Goal: Task Accomplishment & Management: Use online tool/utility

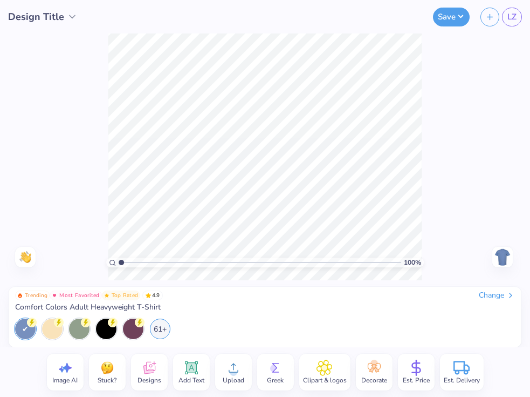
click at [61, 19] on span "Design Title" at bounding box center [36, 17] width 56 height 15
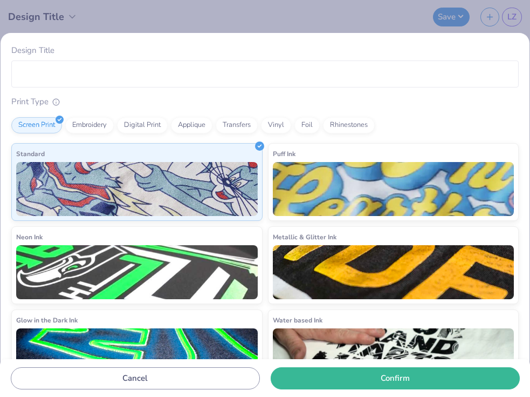
click at [83, 19] on div "Design Title Print Type Screen Print Embroidery Digital Print Applique Transfer…" at bounding box center [265, 198] width 530 height 397
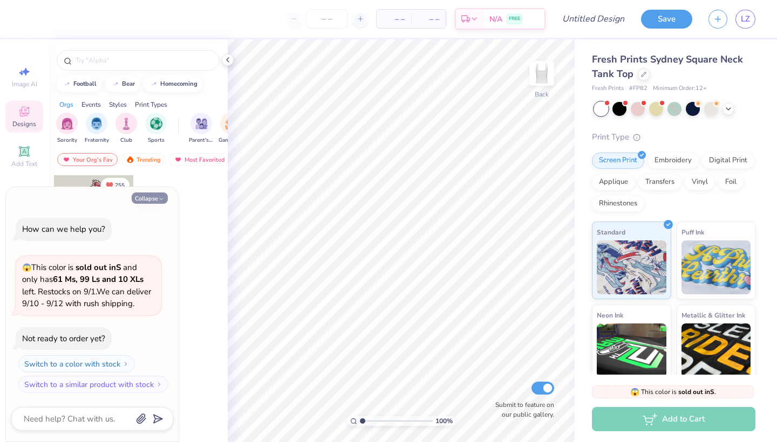
click at [157, 199] on button "Collapse" at bounding box center [150, 198] width 36 height 11
type textarea "x"
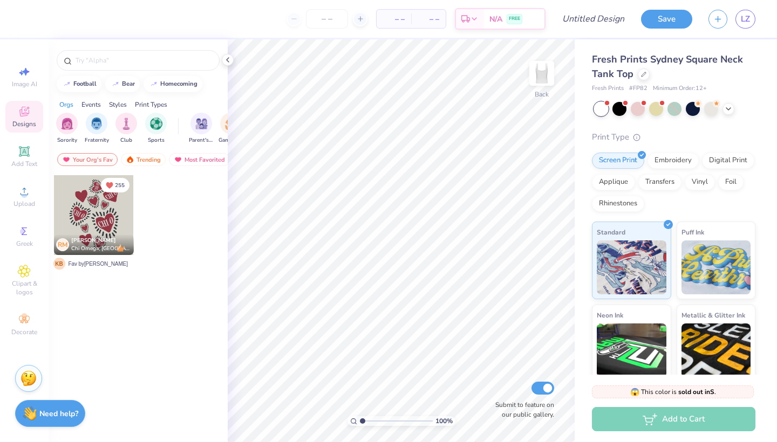
click at [30, 381] on img at bounding box center [28, 379] width 16 height 16
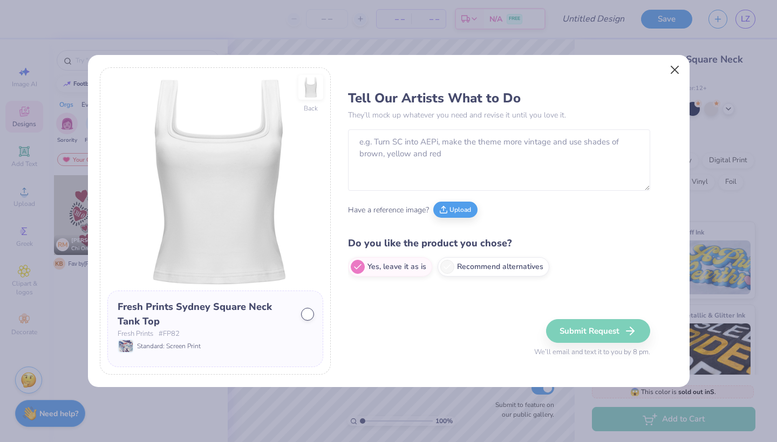
click at [669, 72] on button "Close" at bounding box center [674, 70] width 20 height 20
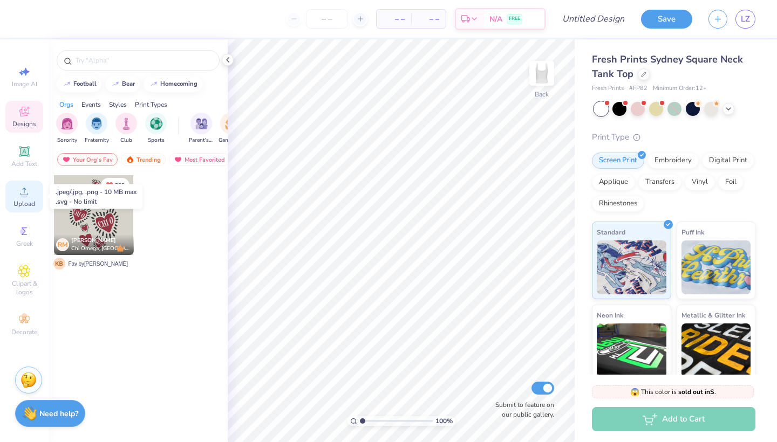
click at [28, 190] on icon at bounding box center [24, 191] width 13 height 13
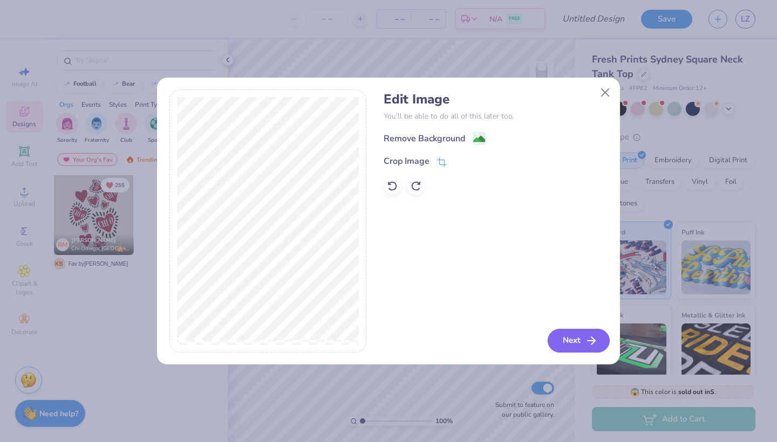
click at [591, 345] on icon "button" at bounding box center [591, 340] width 13 height 13
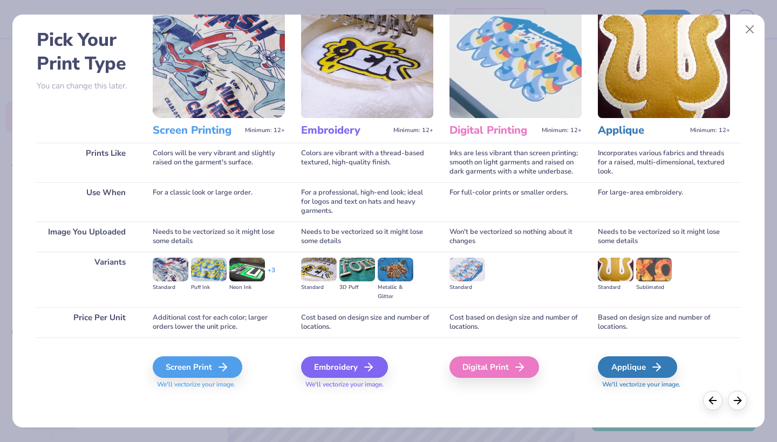
scroll to position [42, 0]
click at [208, 359] on div "Screen Print" at bounding box center [199, 368] width 90 height 22
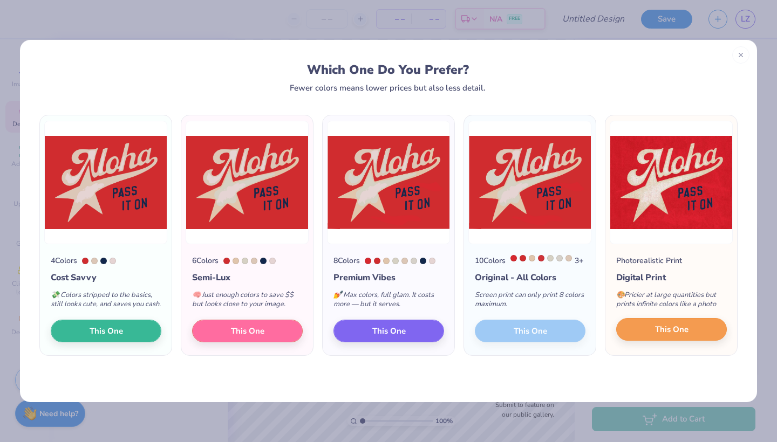
click at [670, 336] on span "This One" at bounding box center [671, 330] width 33 height 12
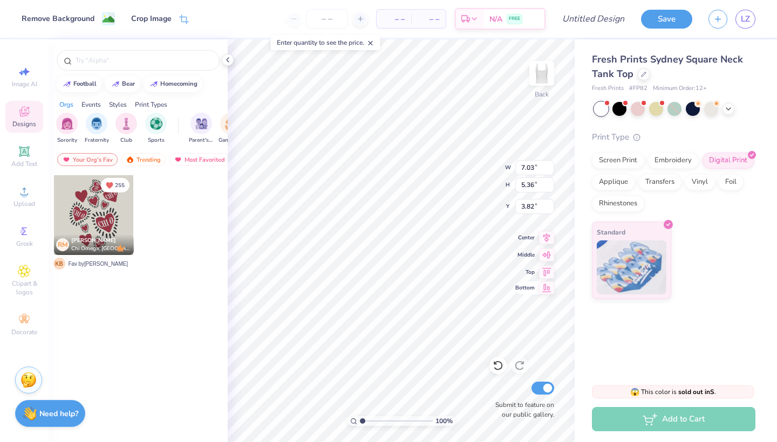
type input "4.08"
type input "3.11"
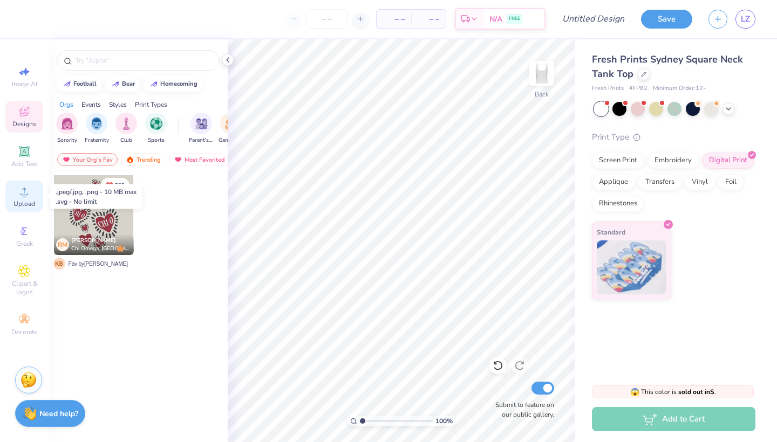
click at [25, 197] on circle at bounding box center [24, 195] width 6 height 6
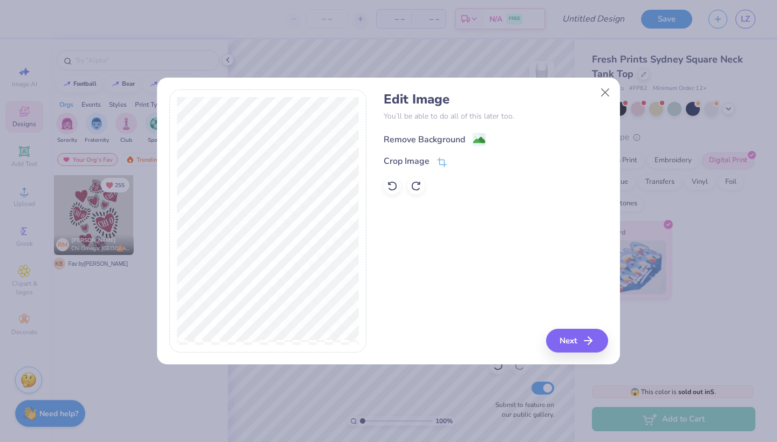
click at [479, 139] on image at bounding box center [479, 140] width 12 height 12
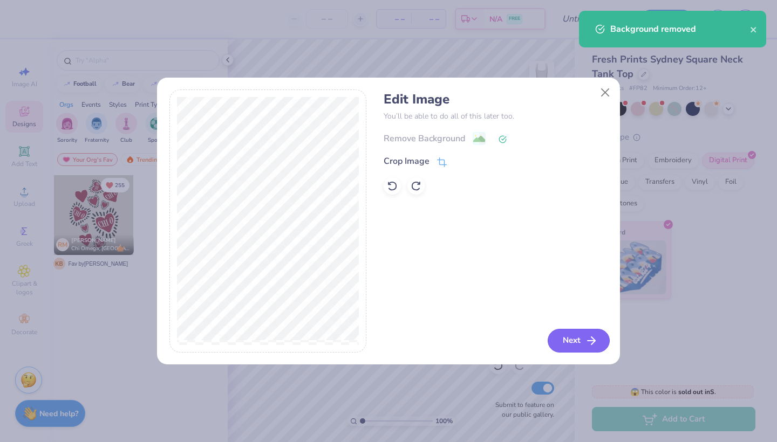
click at [583, 336] on button "Next" at bounding box center [579, 341] width 62 height 24
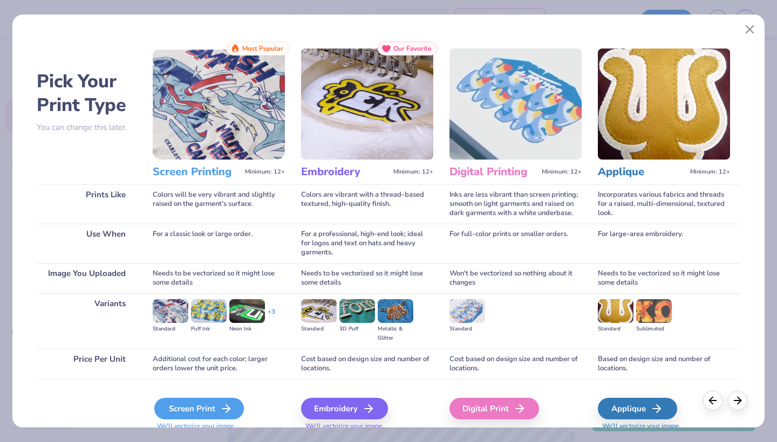
click at [211, 404] on div "Screen Print" at bounding box center [199, 409] width 90 height 22
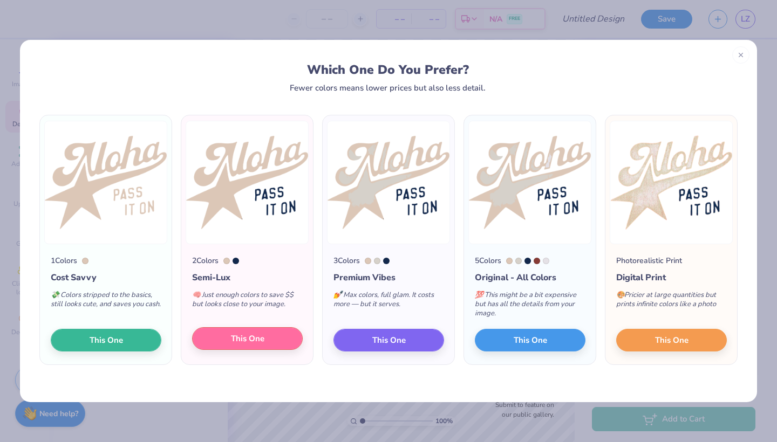
click at [236, 337] on span "This One" at bounding box center [247, 339] width 33 height 12
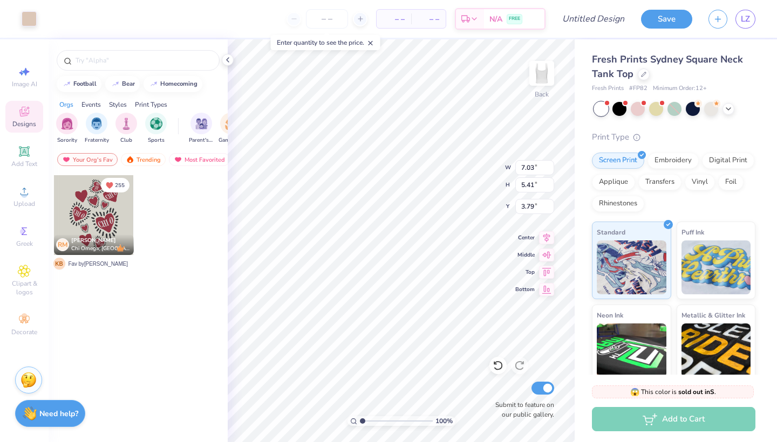
type input "4.15"
type input "3.20"
type input "4.14"
type input "3.21"
type input "0.50"
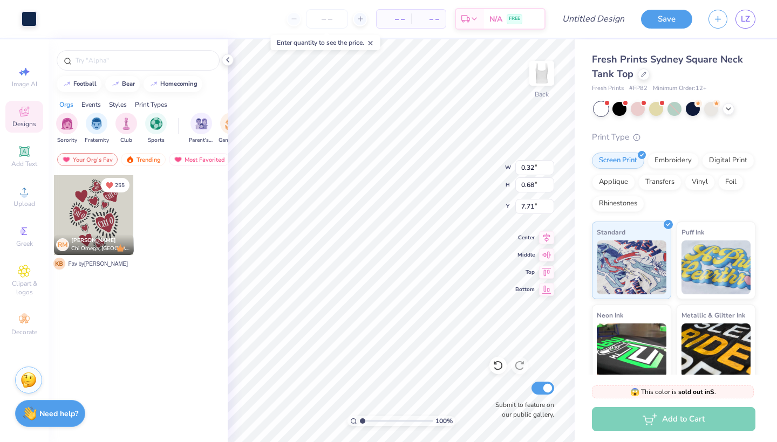
type input "0.33"
type input "0.70"
type input "6.87"
type input "0.28"
type input "0.60"
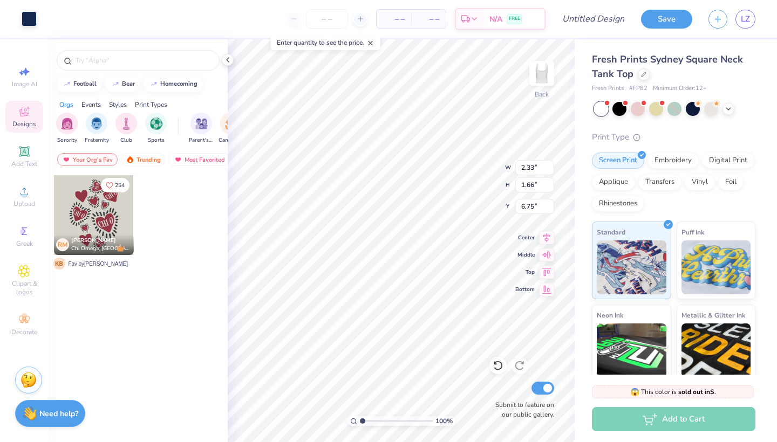
type input "2.17"
type input "1.70"
type input "1.21"
type input "2.11"
click at [500, 368] on icon at bounding box center [498, 365] width 11 height 11
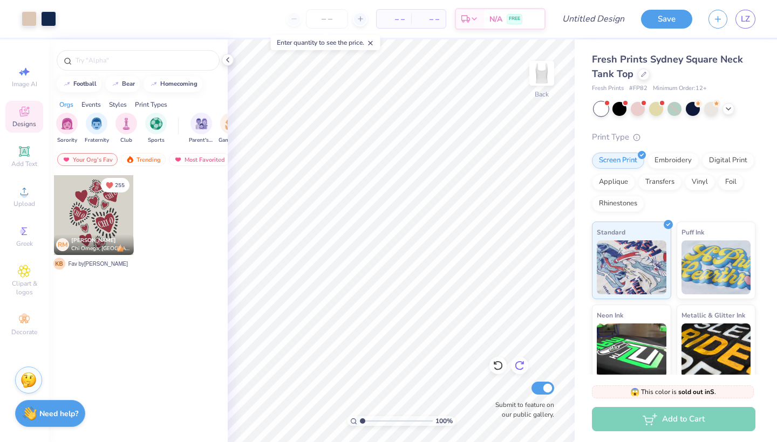
click at [518, 365] on icon at bounding box center [519, 365] width 11 height 11
click at [326, 20] on input "number" at bounding box center [327, 18] width 42 height 19
type input "30"
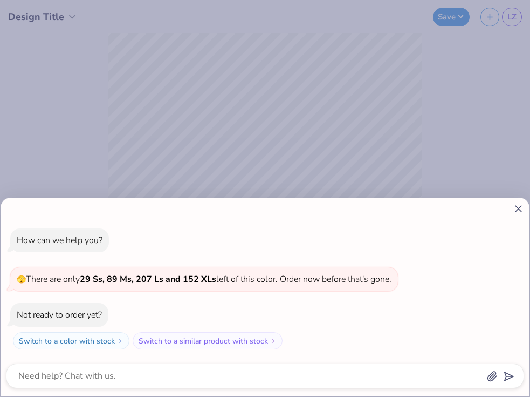
click at [518, 210] on line at bounding box center [519, 209] width 6 height 6
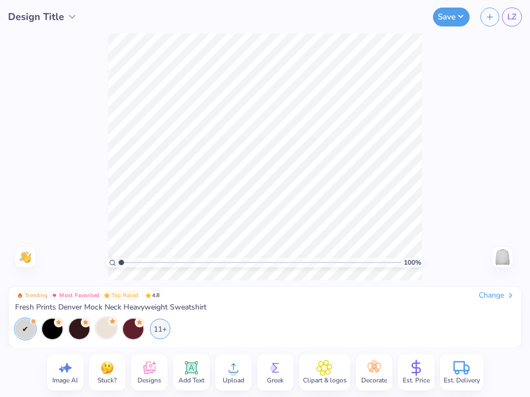
click at [99, 330] on div at bounding box center [106, 327] width 20 height 20
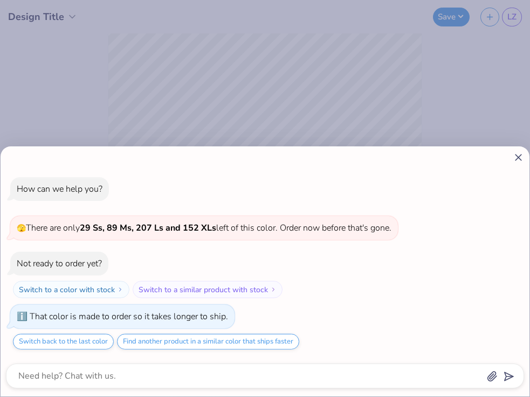
click at [517, 159] on line at bounding box center [519, 157] width 6 height 6
type textarea "x"
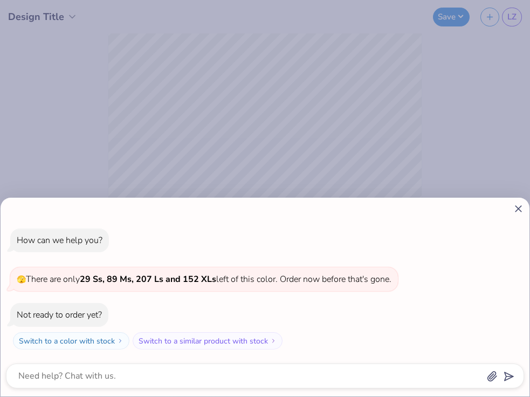
click at [519, 212] on icon at bounding box center [518, 208] width 11 height 11
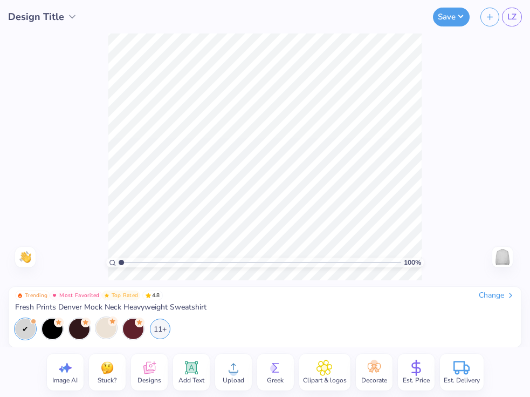
click at [104, 324] on div at bounding box center [106, 327] width 20 height 20
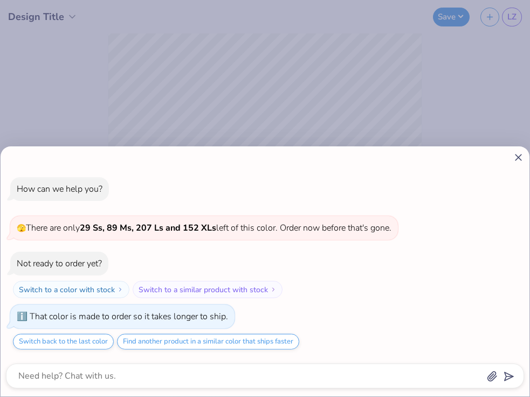
click at [520, 155] on line at bounding box center [519, 157] width 6 height 6
type textarea "x"
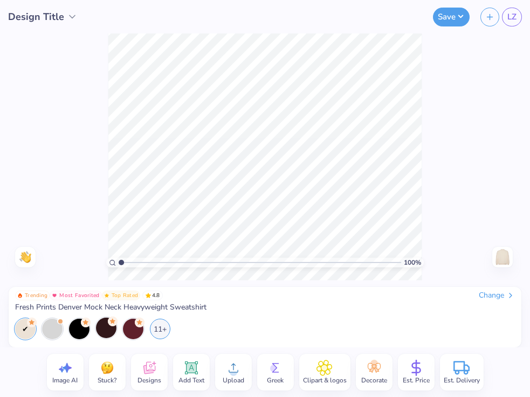
click at [448, 166] on div "100 % Need help? Chat with us. Back" at bounding box center [265, 156] width 530 height 247
click at [150, 363] on icon at bounding box center [149, 367] width 16 height 16
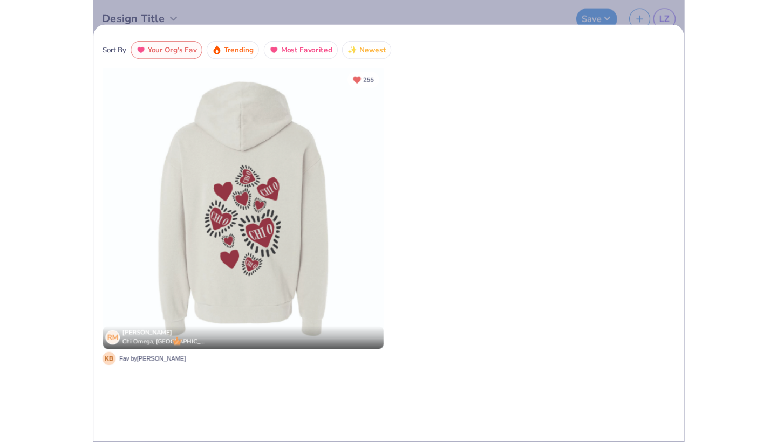
scroll to position [3, 0]
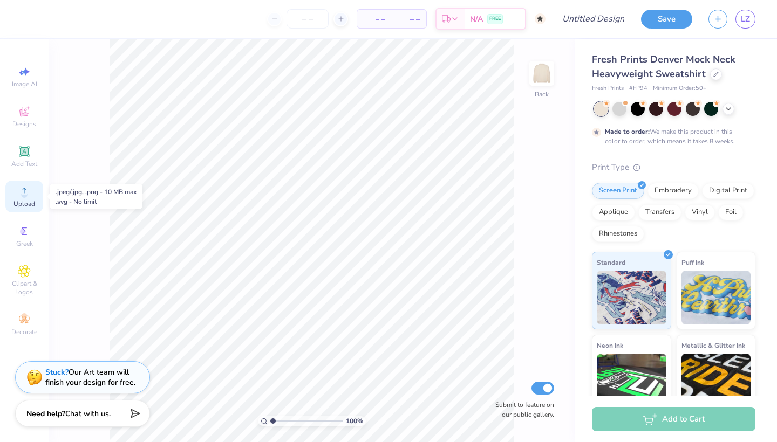
click at [24, 189] on icon at bounding box center [24, 192] width 8 height 8
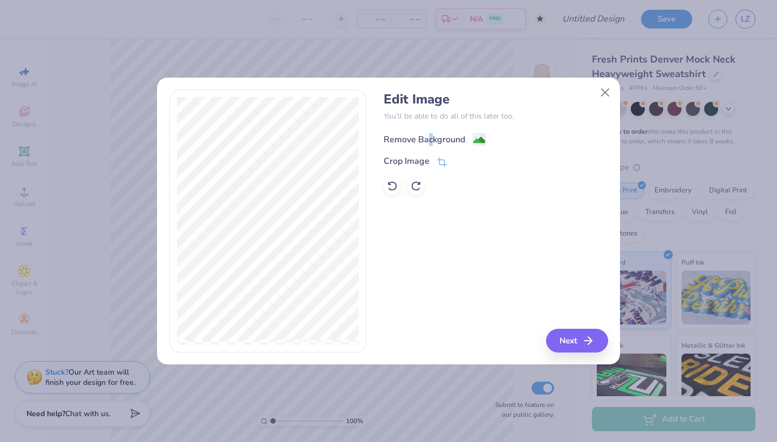
click at [430, 137] on div "Remove Background" at bounding box center [424, 139] width 81 height 13
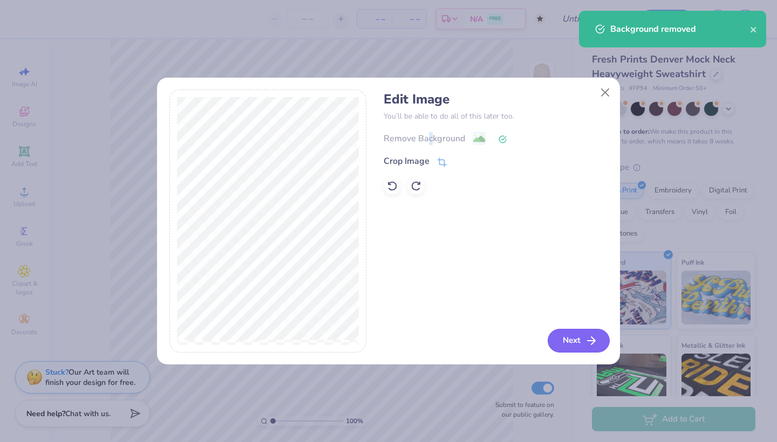
click at [530, 332] on button "Next" at bounding box center [579, 341] width 62 height 24
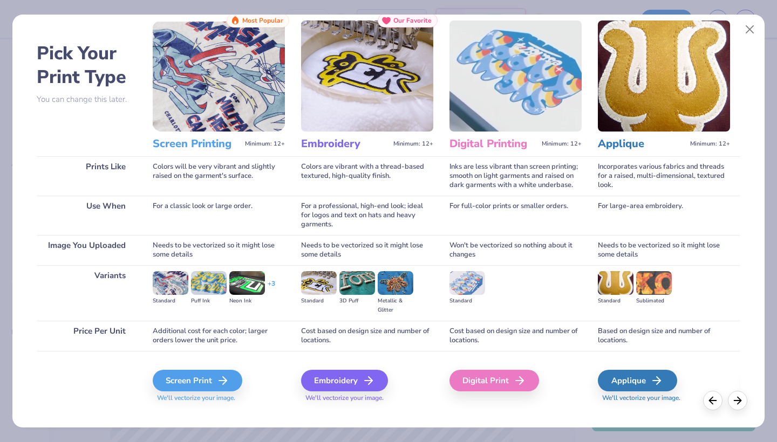
scroll to position [36, 0]
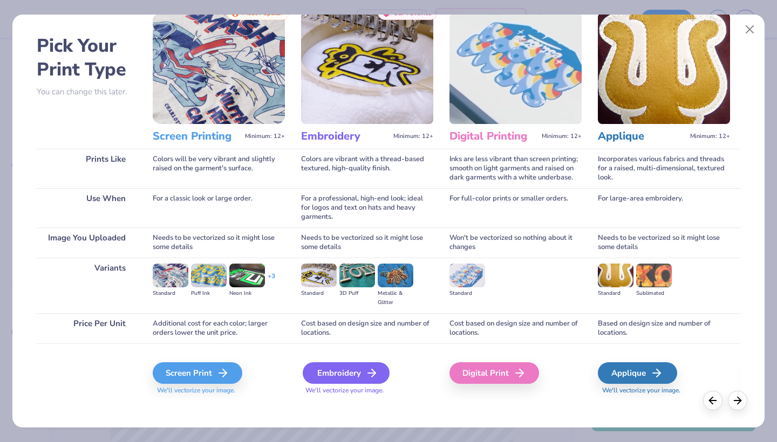
click at [337, 373] on div "Embroidery" at bounding box center [346, 374] width 87 height 22
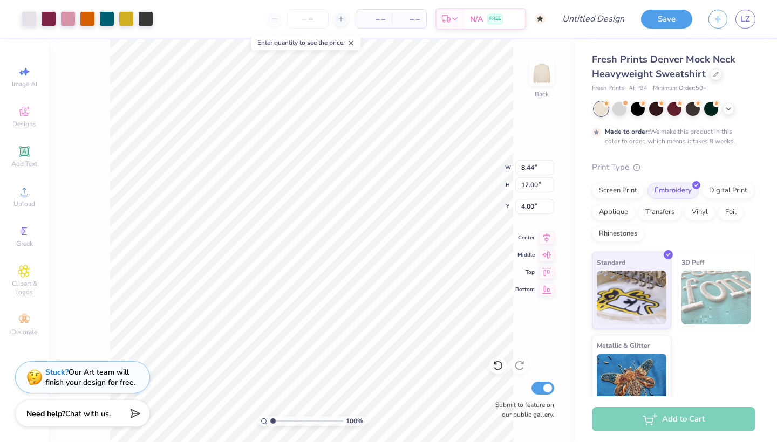
type input "0.50"
click at [22, 160] on span "Add Text" at bounding box center [24, 164] width 26 height 9
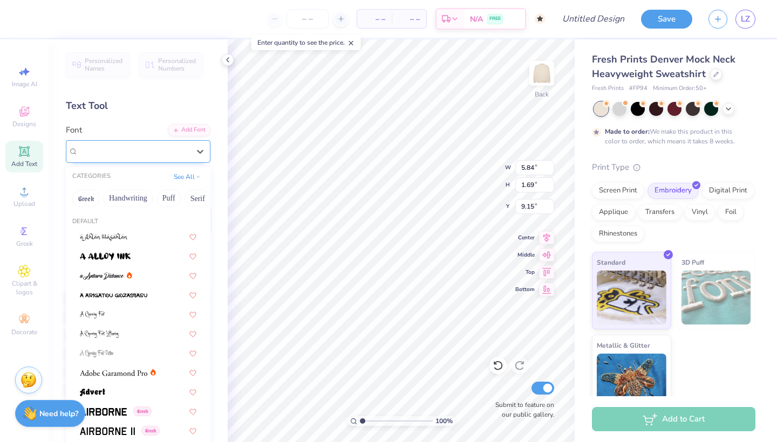
click at [149, 151] on div "Super Dream" at bounding box center [133, 151] width 113 height 17
click at [112, 199] on button "Calligraphy" at bounding box center [109, 198] width 47 height 17
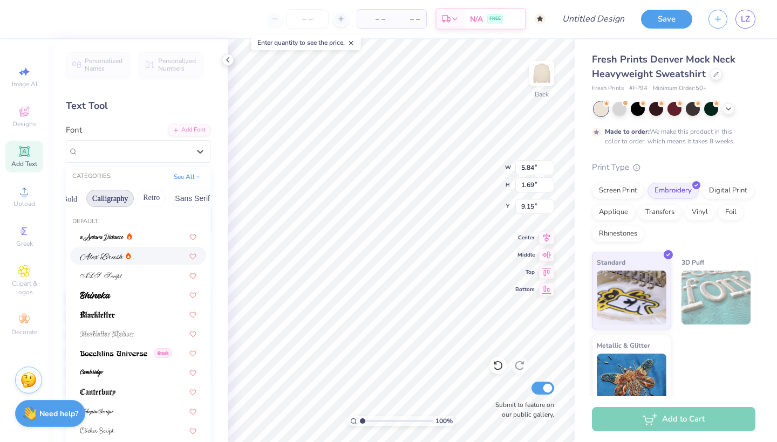
click at [144, 258] on div at bounding box center [138, 255] width 117 height 11
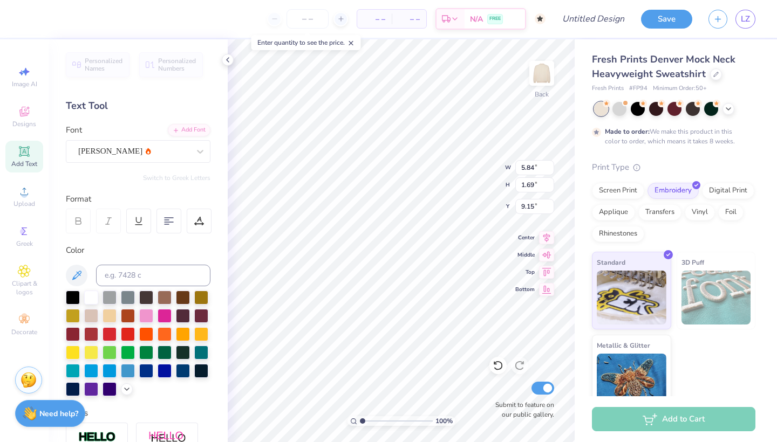
type input "7.37"
type input "1.97"
type input "9.02"
type textarea "Alpha Phi"
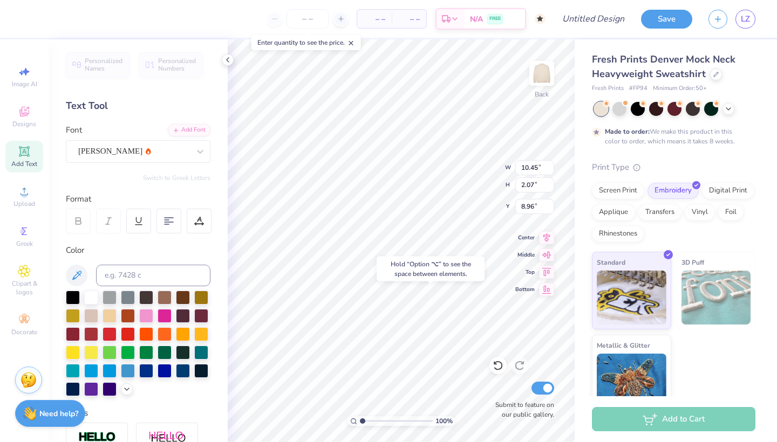
type input "12.50"
type input "4.34"
type input "0.86"
type input "13.71"
type input "12.50"
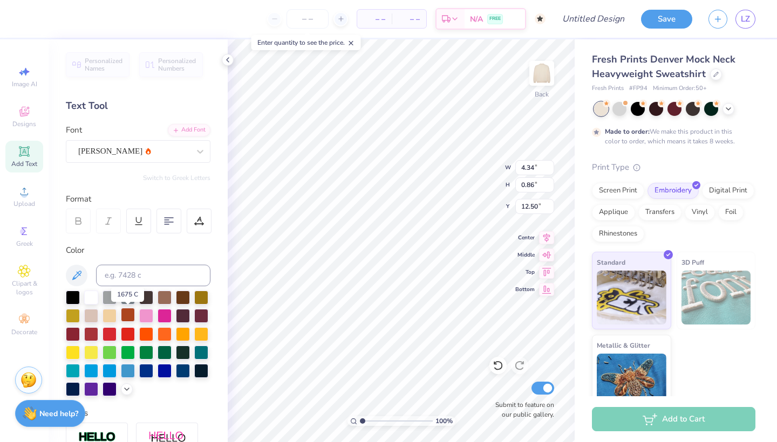
click at [128, 318] on div at bounding box center [128, 315] width 14 height 14
type input "14.24"
type input "8.44"
type input "12.00"
type input "1.86"
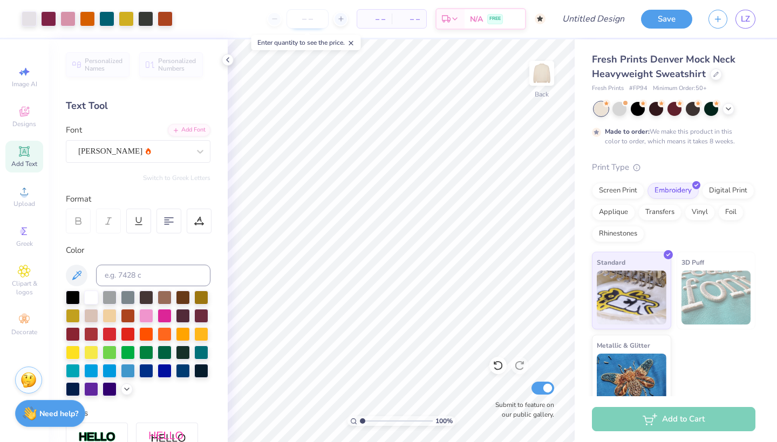
click at [305, 15] on input "number" at bounding box center [307, 18] width 42 height 19
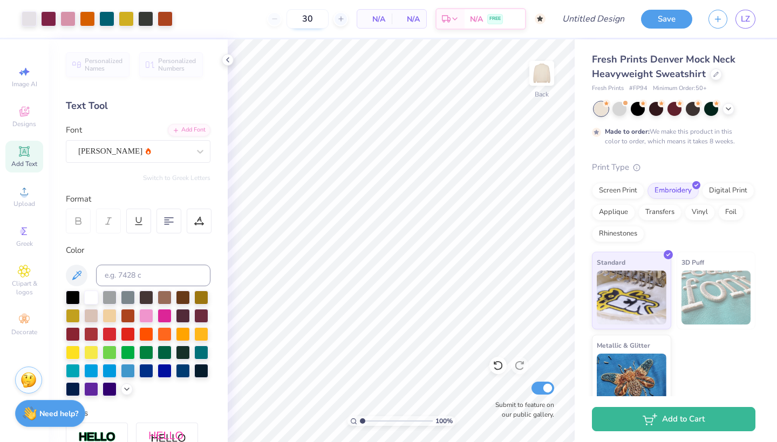
type input "50"
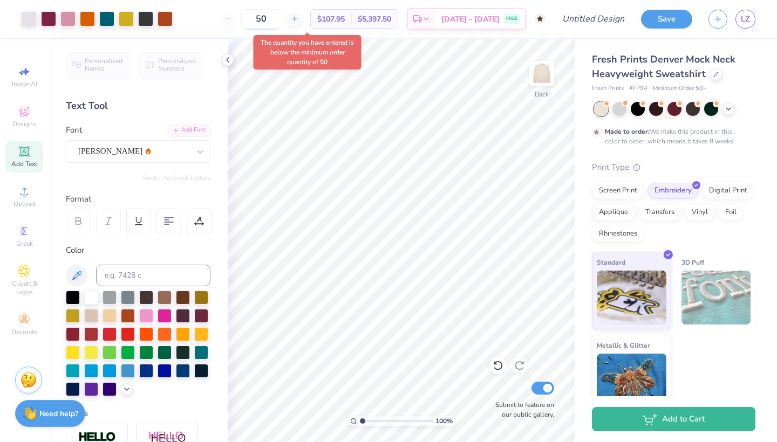
click at [282, 19] on input "50" at bounding box center [261, 18] width 42 height 19
click at [242, 16] on div "50" at bounding box center [261, 18] width 81 height 19
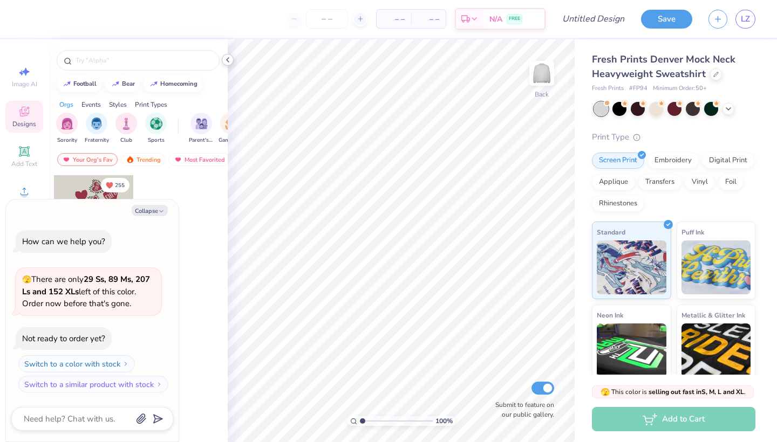
click at [227, 61] on icon at bounding box center [227, 60] width 9 height 9
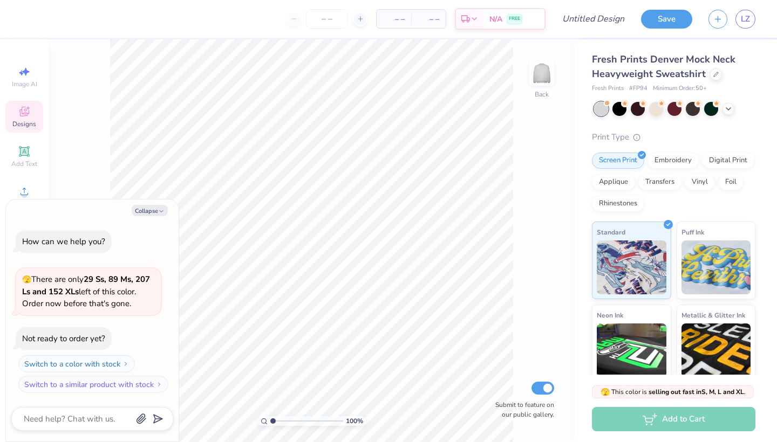
click at [110, 130] on div "100 % Back Submit to feature on our public gallery." at bounding box center [312, 240] width 526 height 403
click at [152, 213] on button "Collapse" at bounding box center [150, 210] width 36 height 11
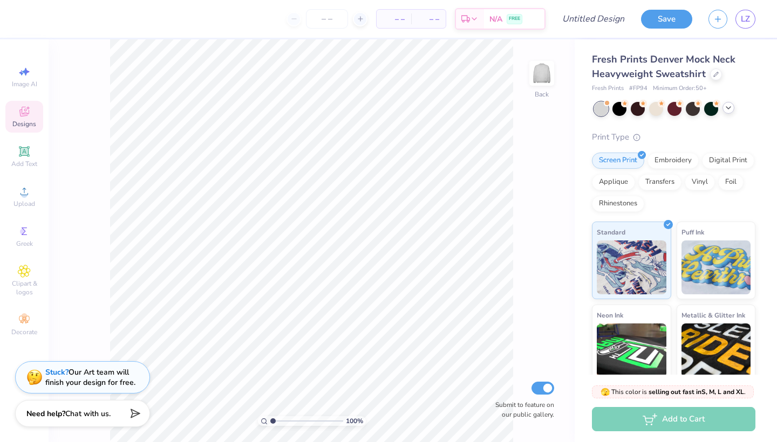
click at [730, 110] on icon at bounding box center [728, 108] width 9 height 9
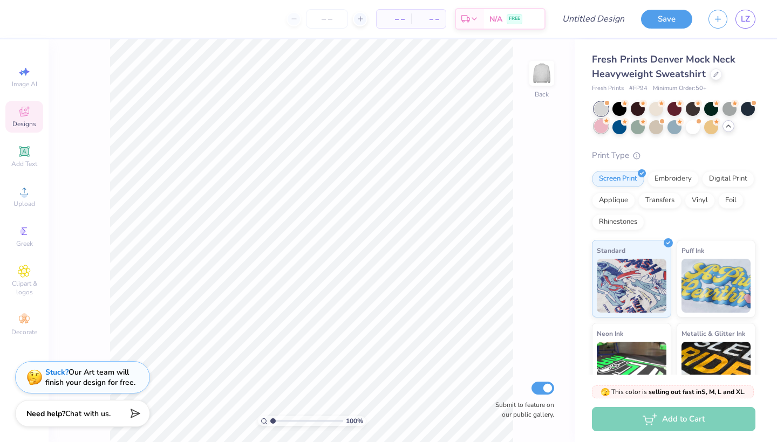
click at [603, 125] on div at bounding box center [601, 126] width 14 height 14
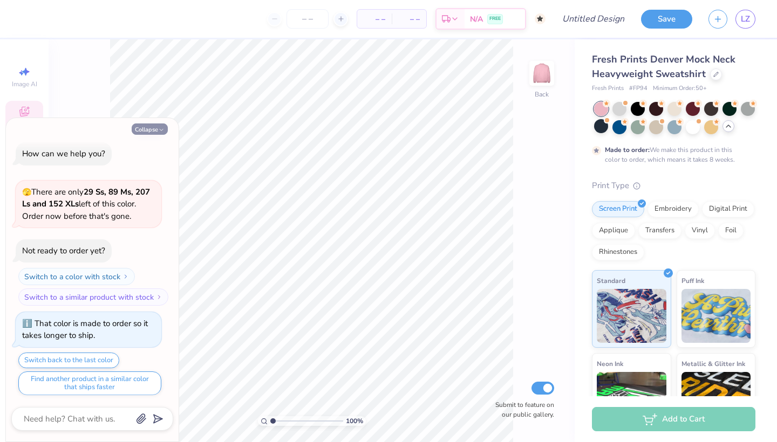
click at [142, 128] on button "Collapse" at bounding box center [150, 129] width 36 height 11
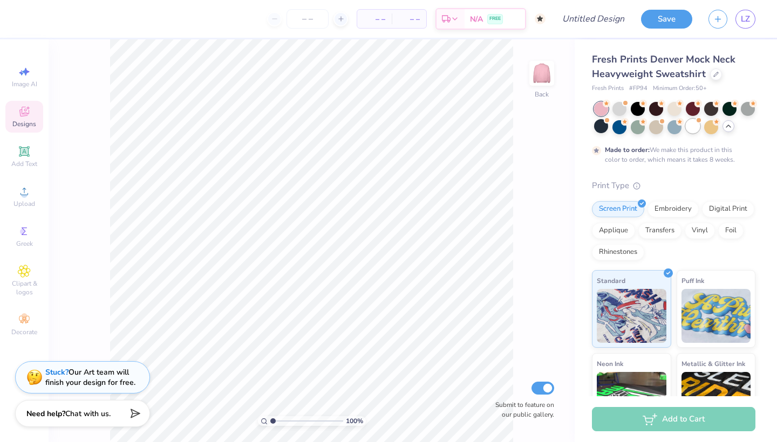
click at [695, 124] on div at bounding box center [693, 126] width 14 height 14
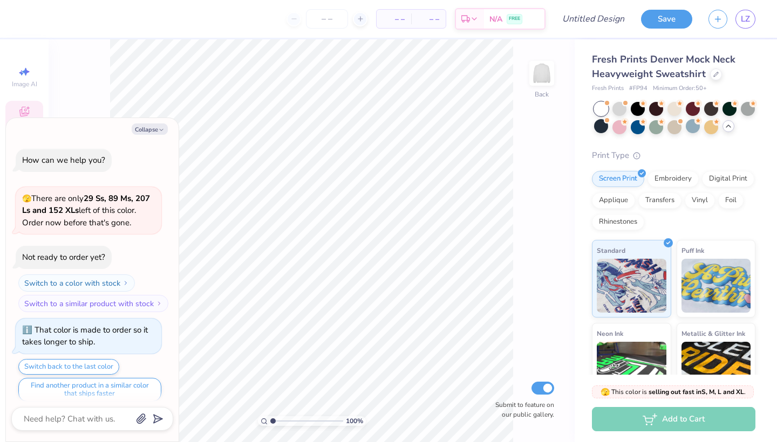
scroll to position [199, 0]
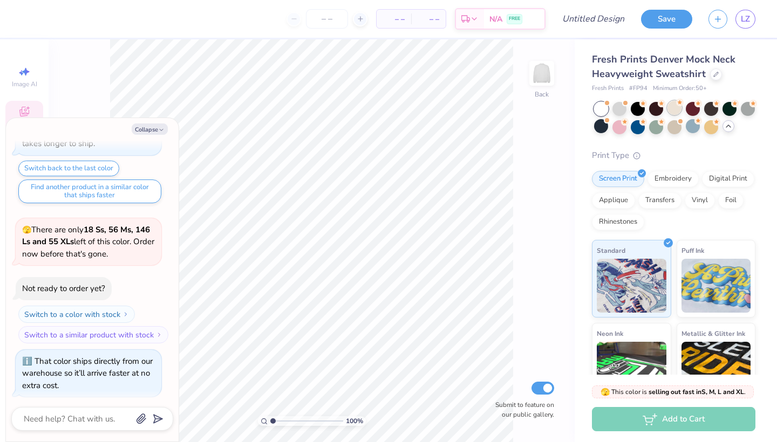
click at [671, 104] on div at bounding box center [674, 108] width 14 height 14
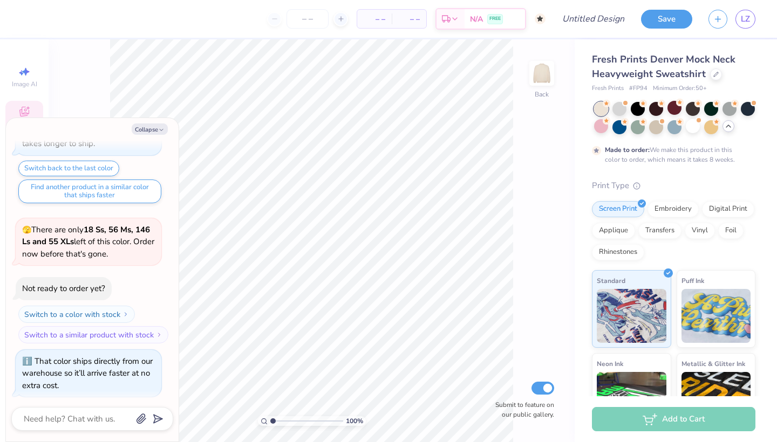
scroll to position [288, 0]
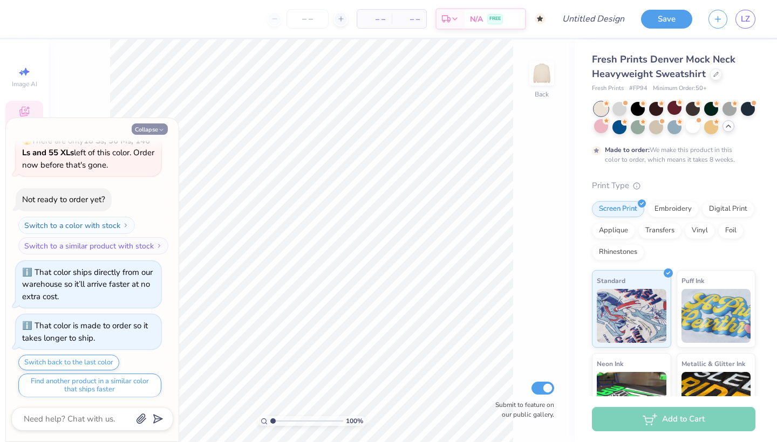
click at [137, 126] on button "Collapse" at bounding box center [150, 129] width 36 height 11
type textarea "x"
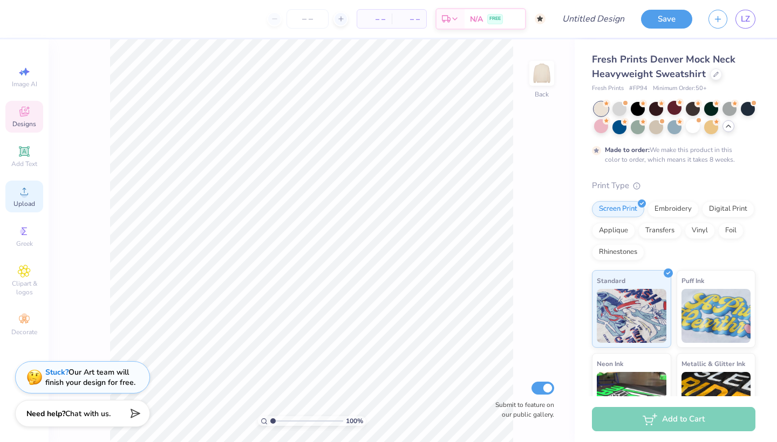
click at [21, 200] on span "Upload" at bounding box center [24, 204] width 22 height 9
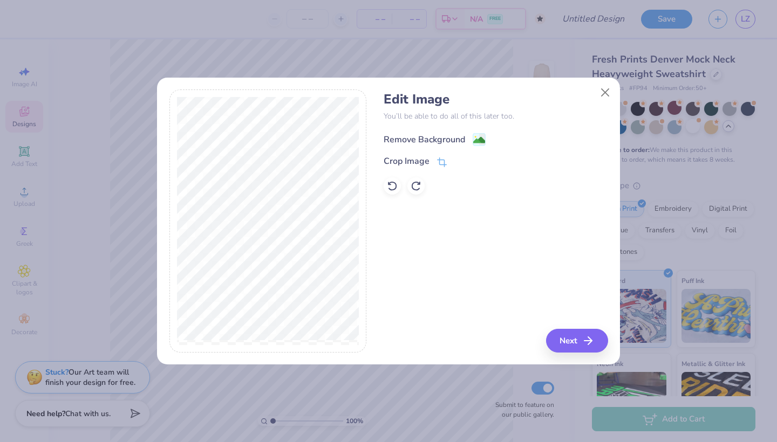
click at [457, 140] on div "Remove Background" at bounding box center [424, 139] width 81 height 13
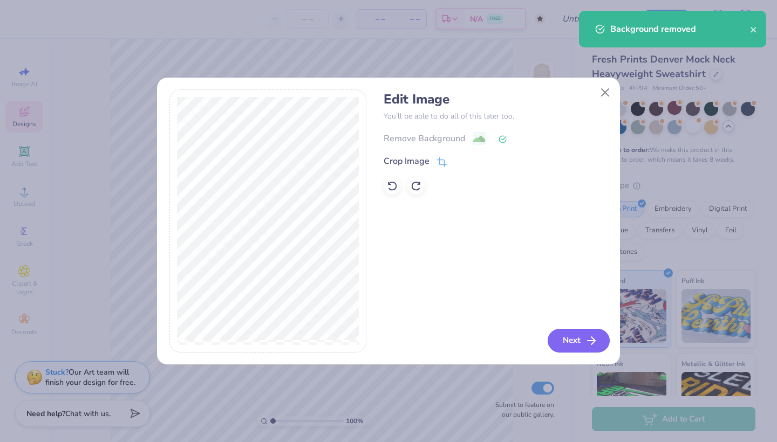
click at [574, 339] on button "Next" at bounding box center [579, 341] width 62 height 24
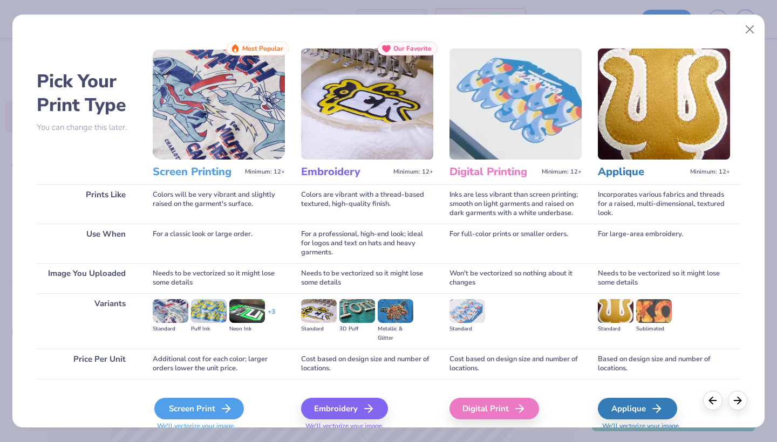
click at [202, 403] on div "Screen Print" at bounding box center [199, 409] width 90 height 22
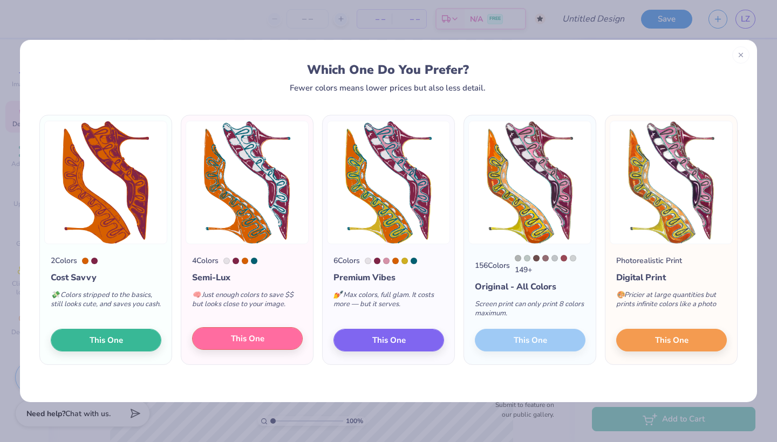
click at [242, 343] on span "This One" at bounding box center [247, 339] width 33 height 12
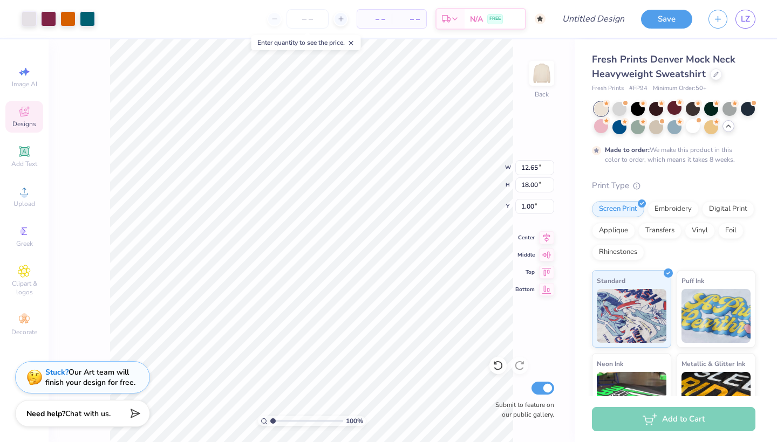
type input "7.23"
type input "10.29"
type input "1.56"
type input "6.72"
type input "6.27"
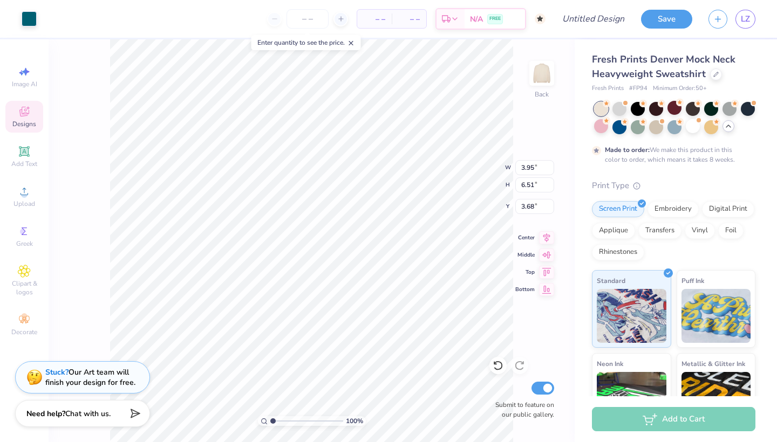
type input "4.90"
type input "9.43"
type input "8.80"
type input "2.37"
click at [494, 361] on icon at bounding box center [498, 365] width 11 height 11
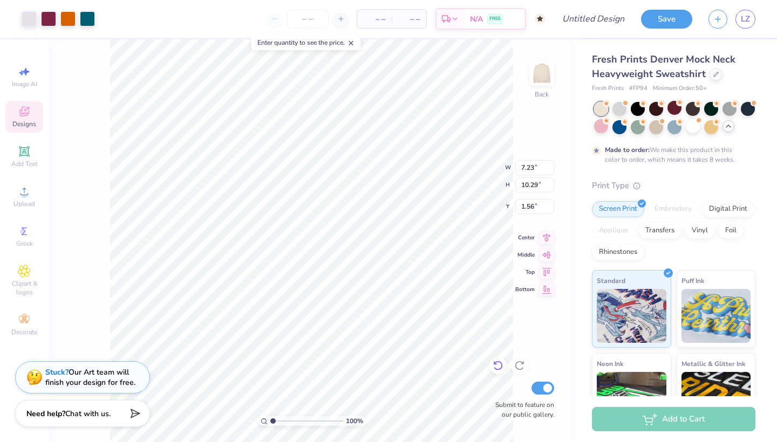
type input "9.84"
type input "13.99"
click at [499, 371] on icon at bounding box center [498, 365] width 11 height 11
type input "2.42"
type input "0.50"
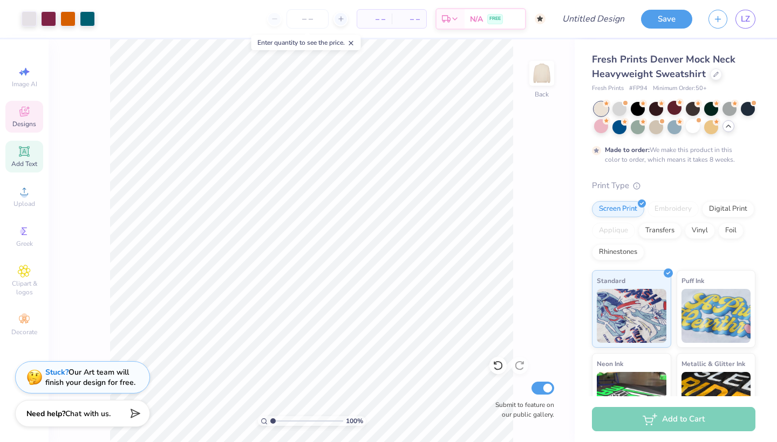
click at [25, 158] on icon at bounding box center [24, 151] width 13 height 13
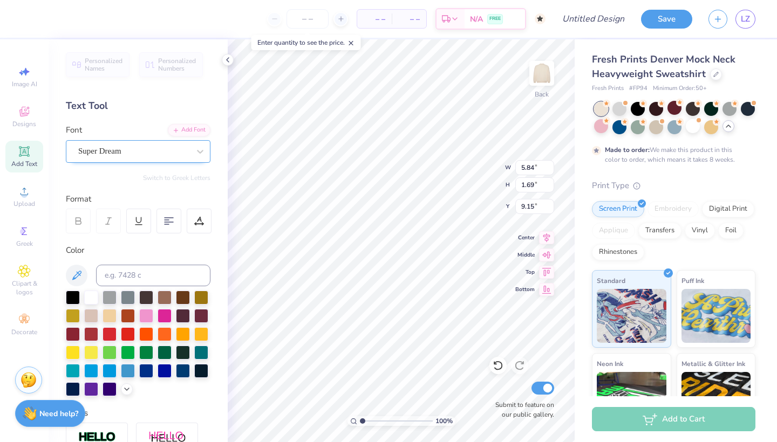
click at [125, 141] on div "Super Dream" at bounding box center [138, 151] width 145 height 23
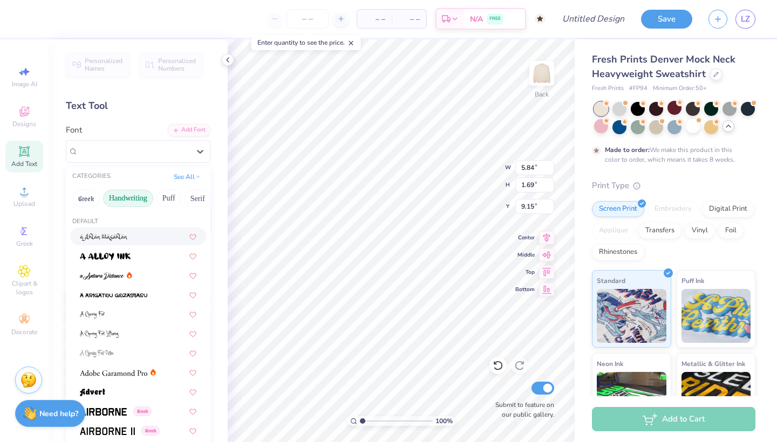
click at [145, 197] on button "Handwriting" at bounding box center [128, 198] width 50 height 17
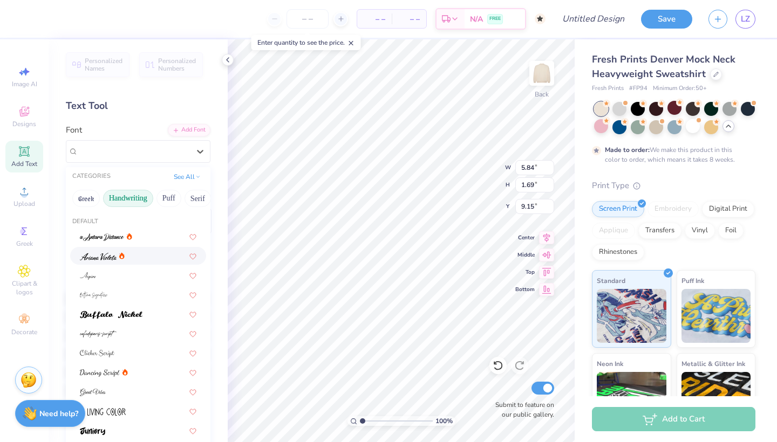
click at [142, 264] on div at bounding box center [138, 256] width 136 height 18
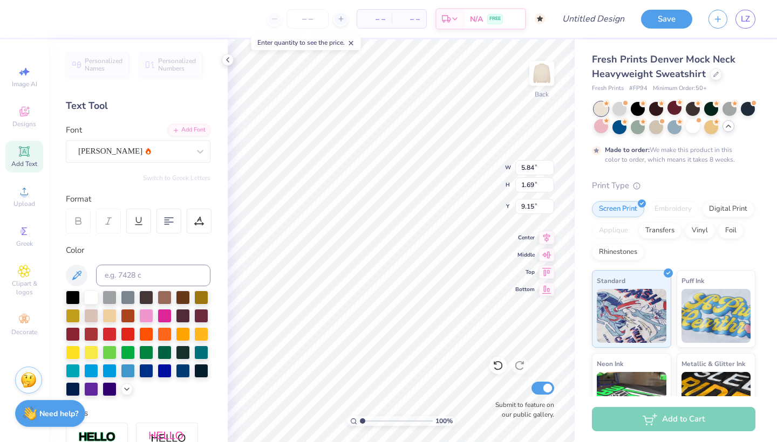
type input "6.44"
type input "2.06"
type input "8.97"
type textarea "Alpha Phi"
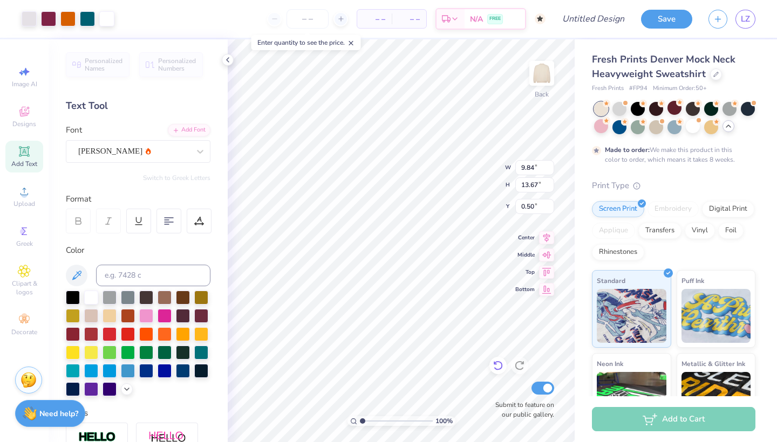
click at [498, 365] on icon at bounding box center [498, 365] width 11 height 11
type input "0.82"
type input "14.43"
type input "3.48"
type input "1.11"
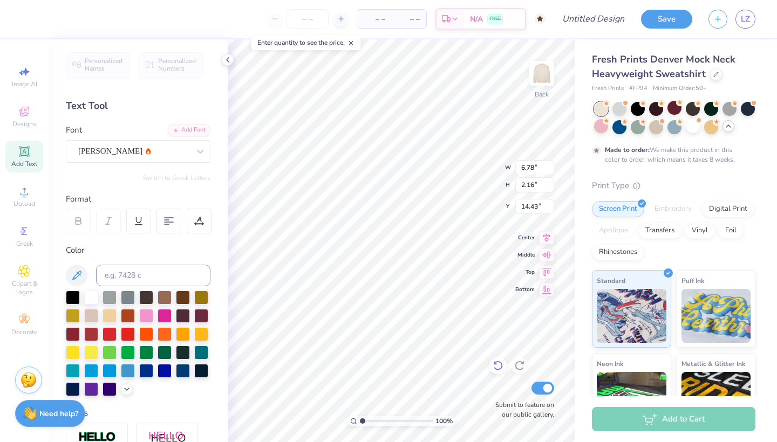
type input "15.49"
type input "14.43"
click at [505, 367] on div at bounding box center [497, 365] width 17 height 17
click at [496, 367] on icon at bounding box center [498, 365] width 11 height 11
click at [519, 370] on icon at bounding box center [519, 366] width 9 height 10
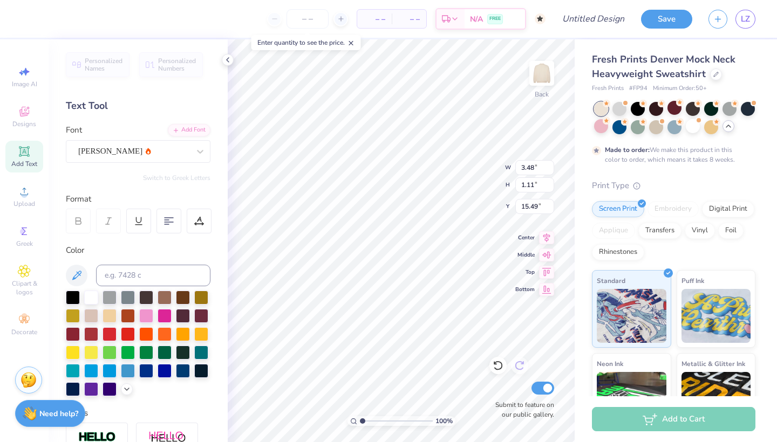
type input "14.43"
